Goal: Book appointment/travel/reservation

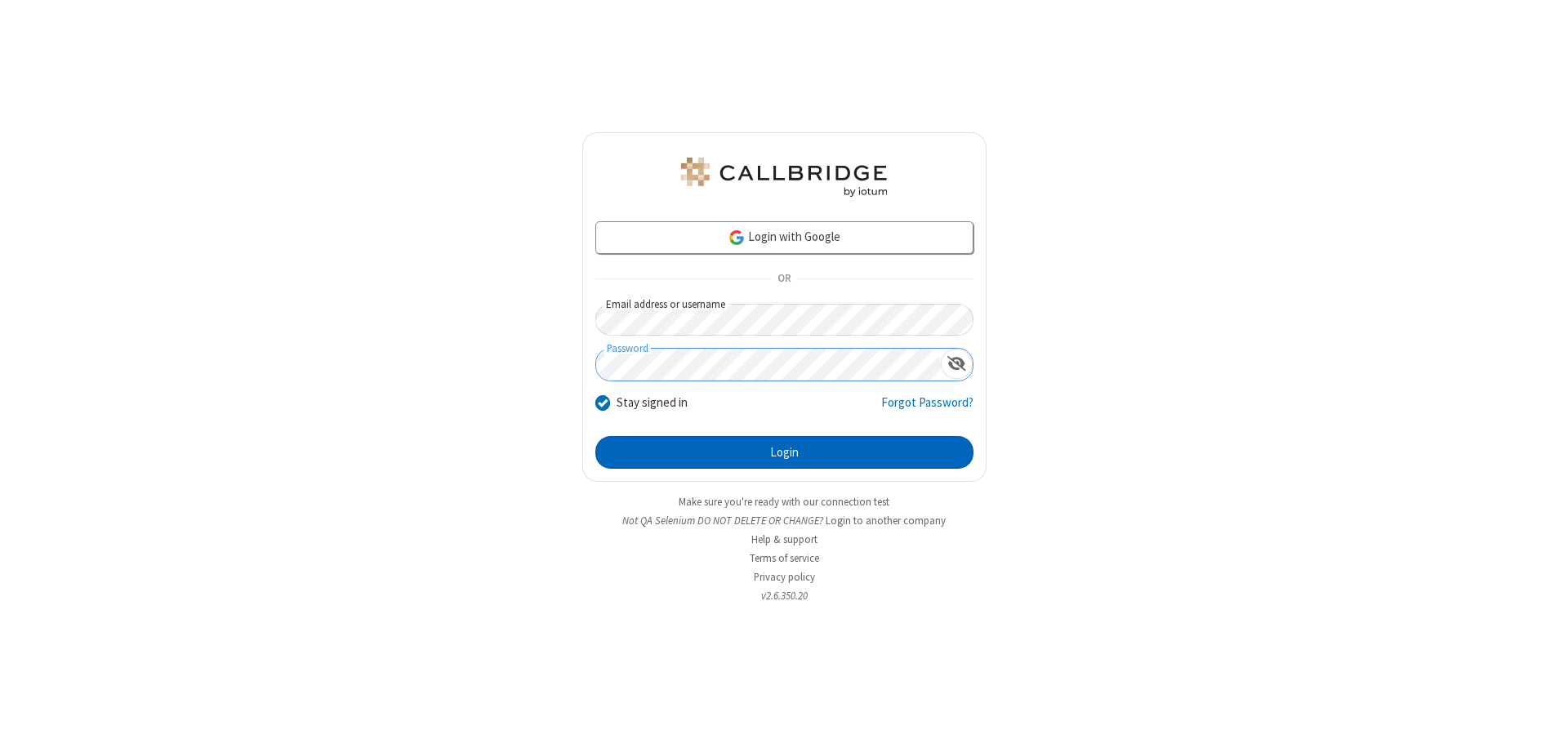
click at [784, 452] on button "Login" at bounding box center [784, 453] width 378 height 33
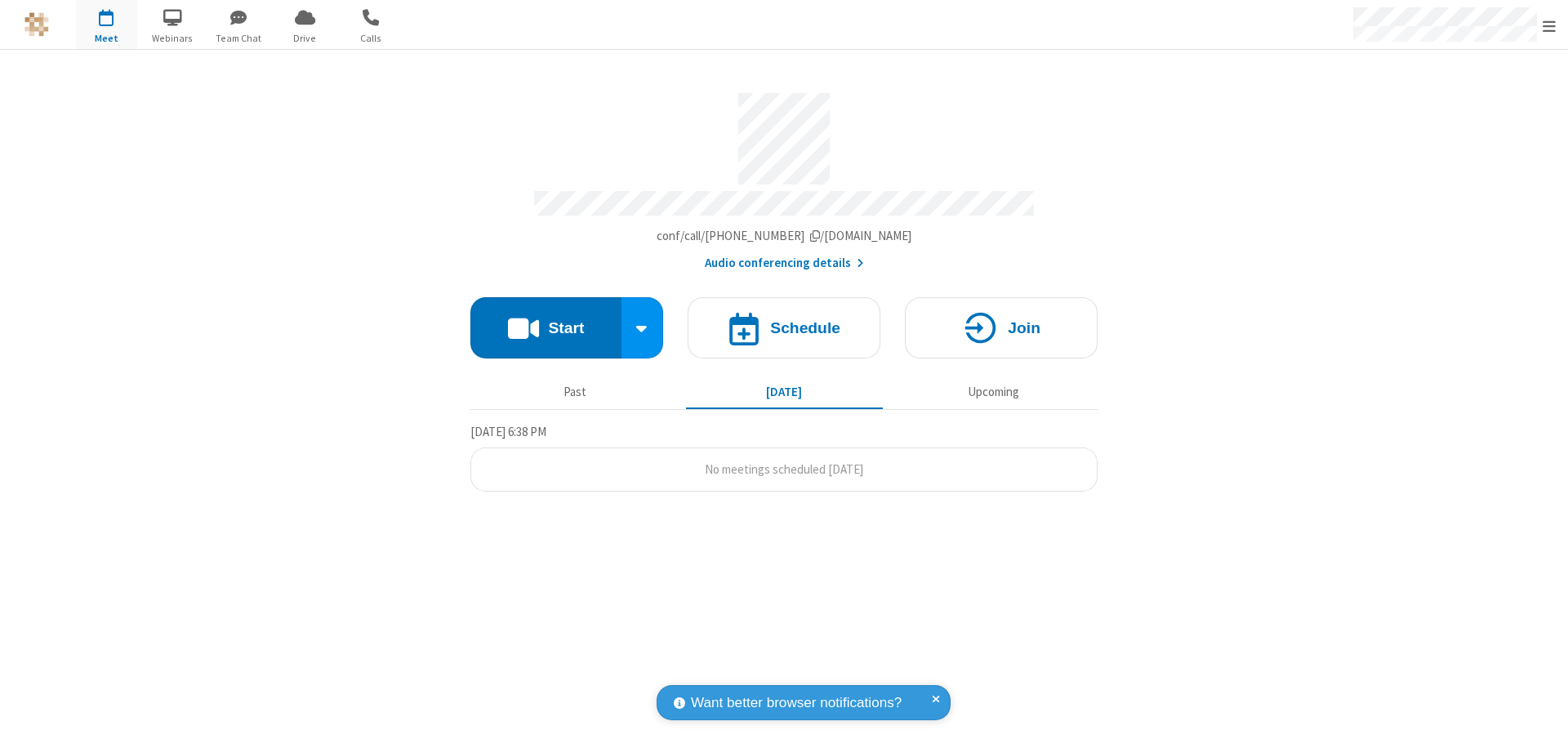
click at [1549, 25] on span "Open menu" at bounding box center [1549, 25] width 13 height 17
click at [106, 24] on span "button" at bounding box center [106, 17] width 61 height 28
click at [784, 320] on h4 "Schedule" at bounding box center [805, 328] width 70 height 16
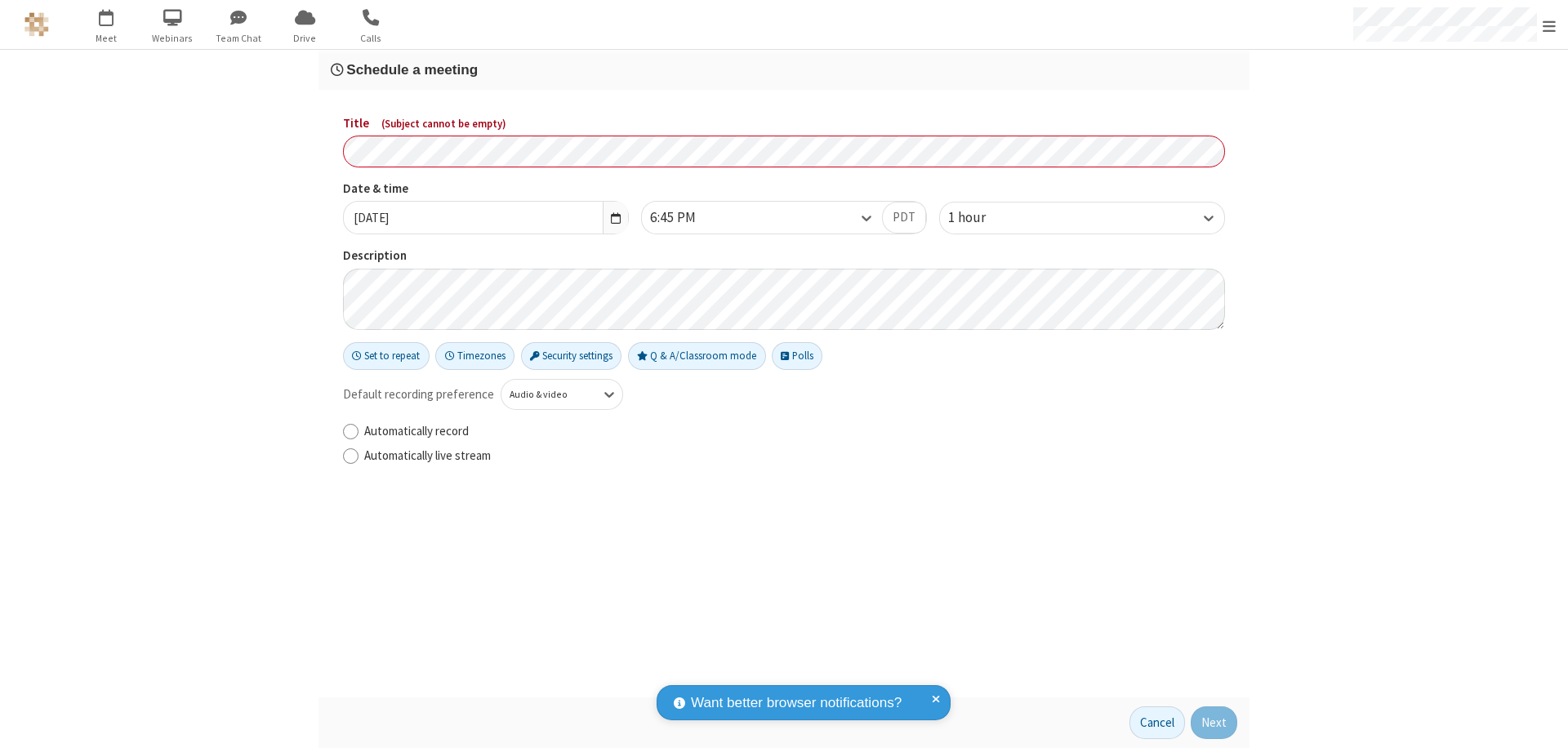
click at [784, 69] on h3 "Schedule a meeting" at bounding box center [784, 70] width 906 height 16
